Goal: Task Accomplishment & Management: Use online tool/utility

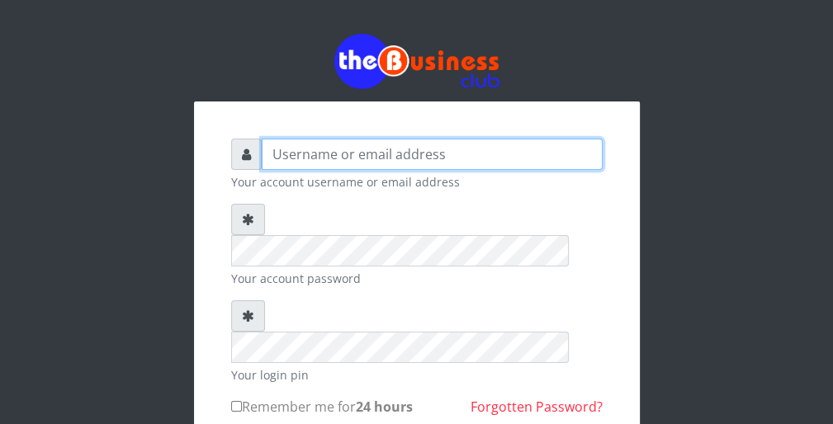
type input "wergbac8"
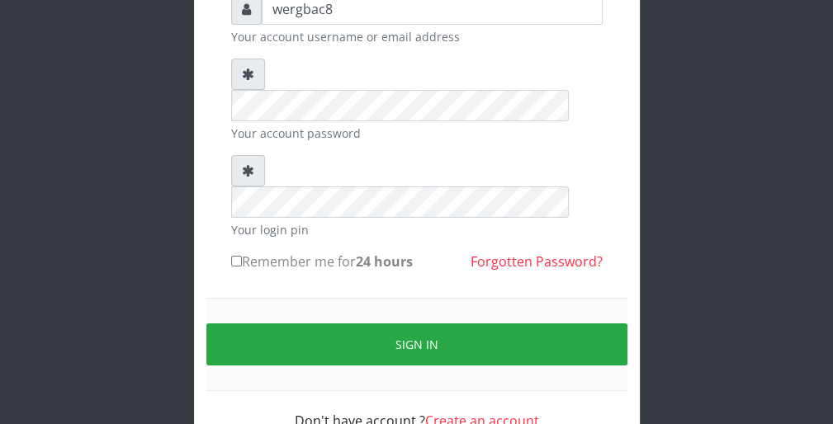
scroll to position [152, 0]
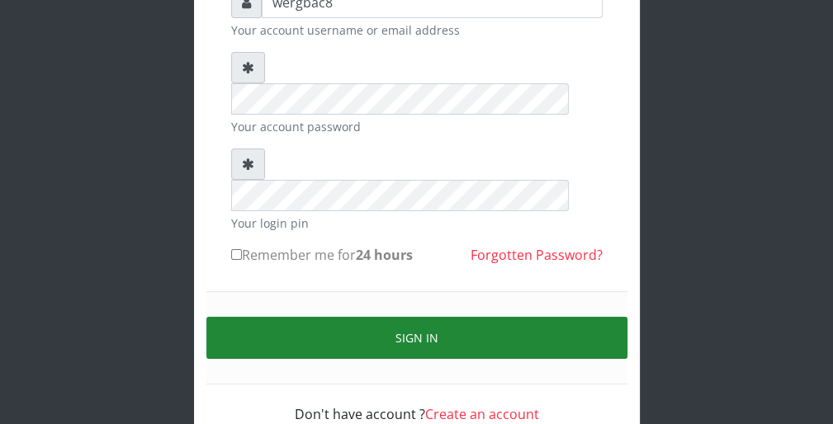
click at [598, 317] on button "Sign in" at bounding box center [416, 338] width 421 height 42
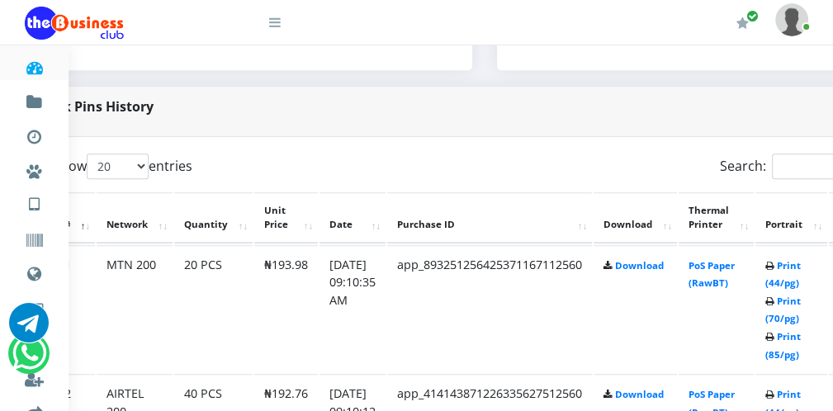
scroll to position [759, 66]
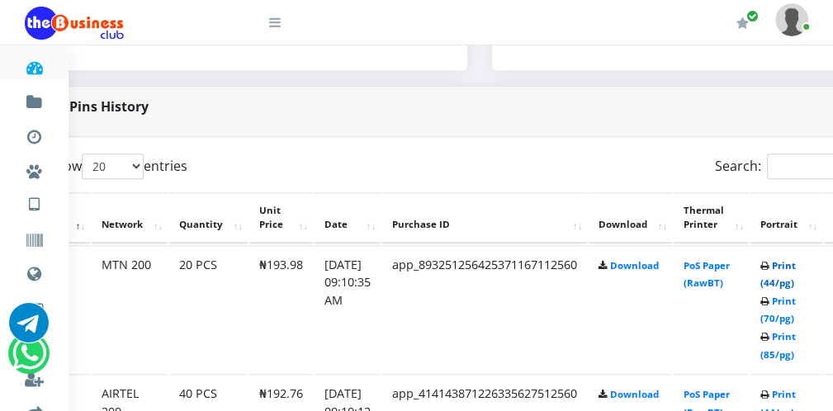
click at [796, 285] on link "Print (44/pg)" at bounding box center [777, 274] width 35 height 31
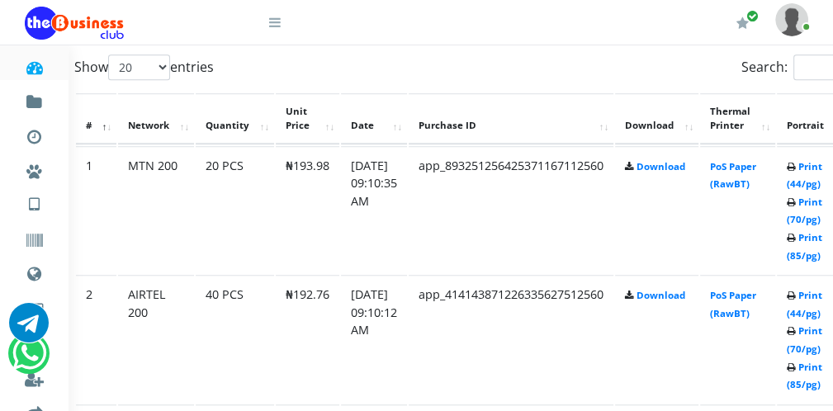
scroll to position [859, 66]
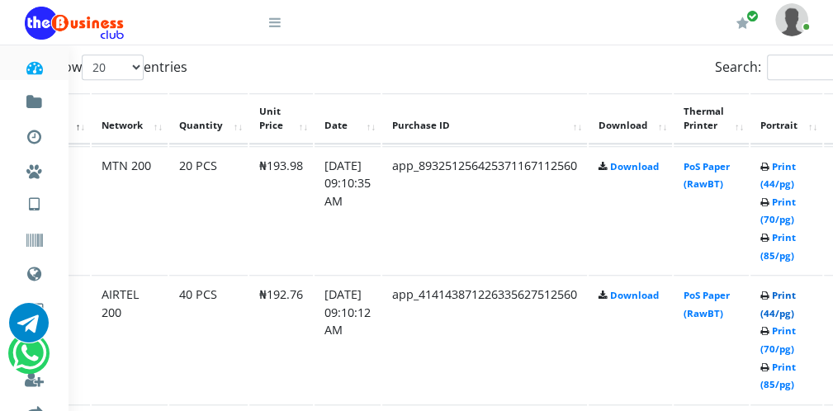
click at [796, 308] on link "Print (44/pg)" at bounding box center [777, 304] width 35 height 31
